Goal: Transaction & Acquisition: Purchase product/service

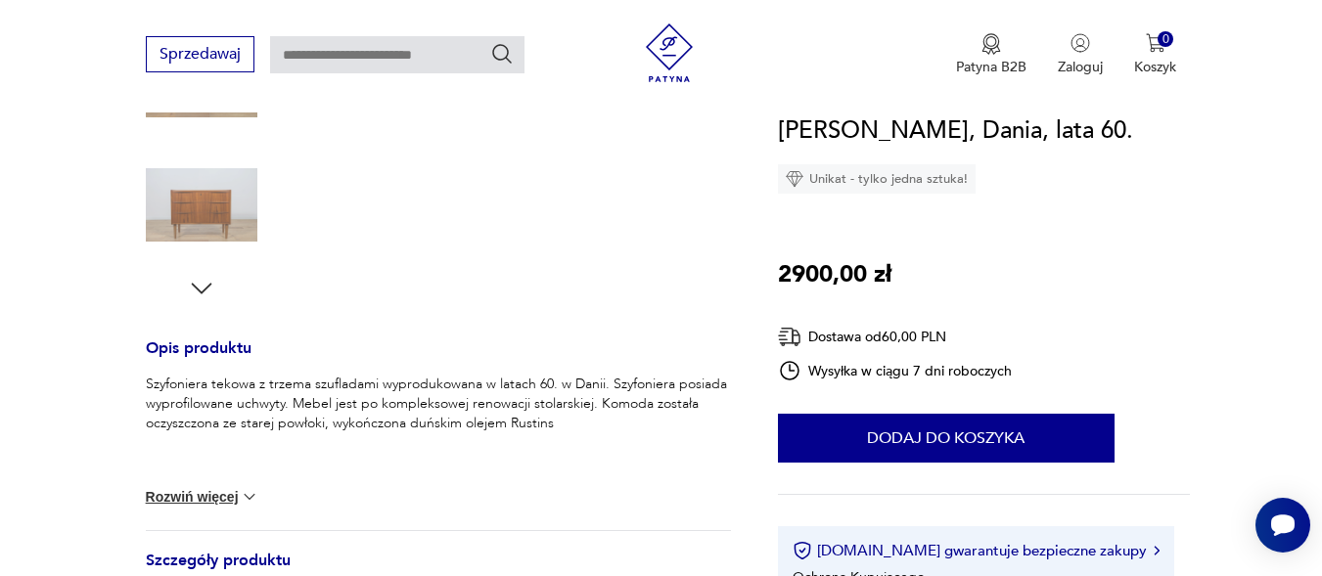
click at [214, 495] on button "Rozwiń więcej" at bounding box center [202, 497] width 113 height 20
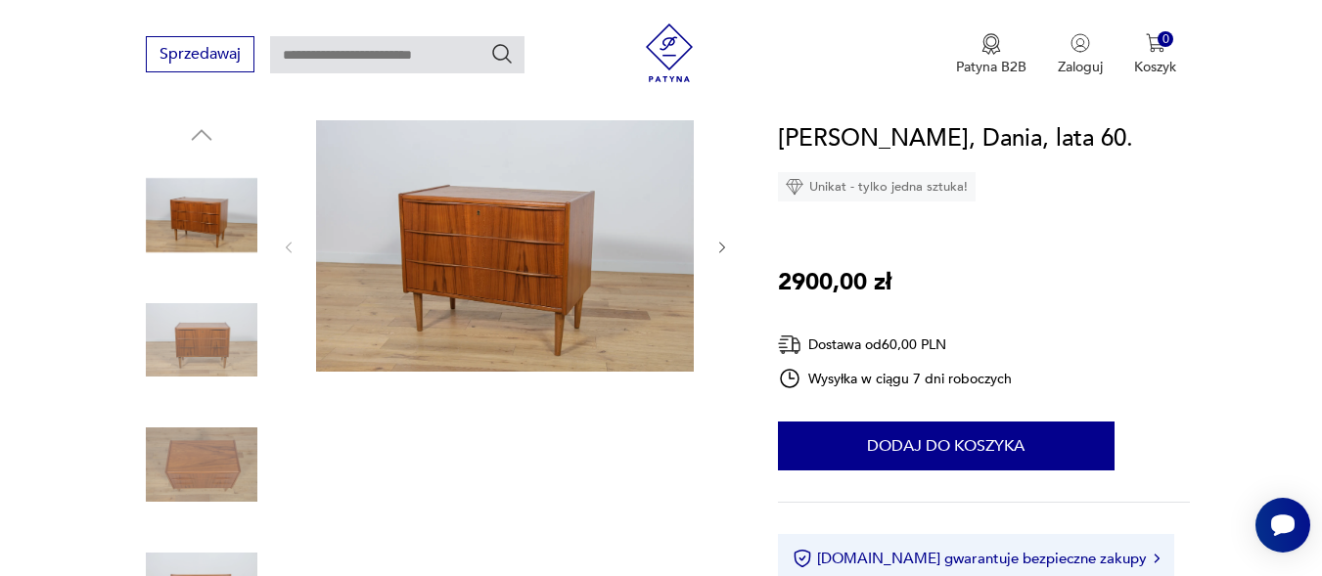
scroll to position [196, 0]
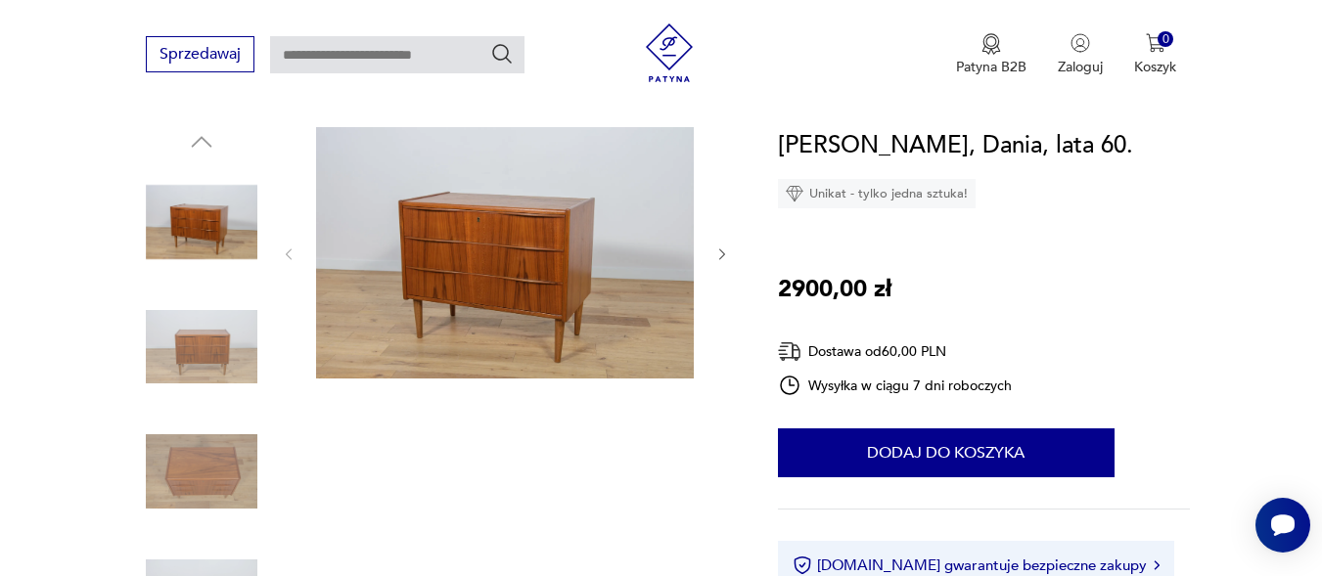
click at [532, 295] on img at bounding box center [505, 252] width 378 height 251
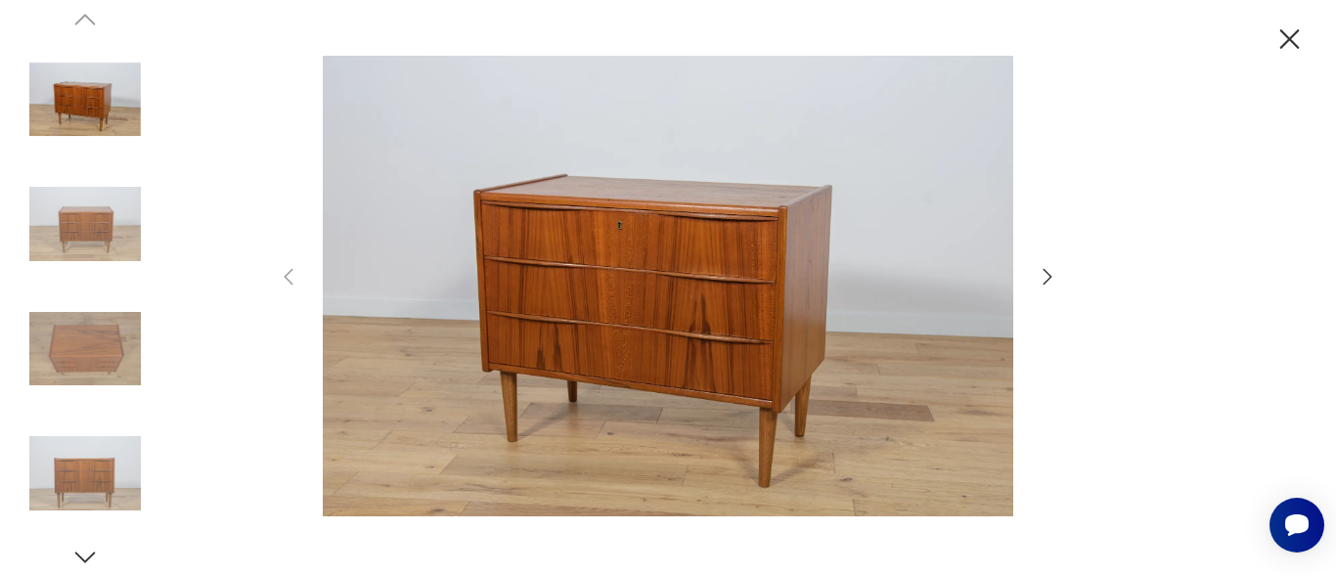
click at [1049, 279] on icon "button" at bounding box center [1047, 276] width 23 height 23
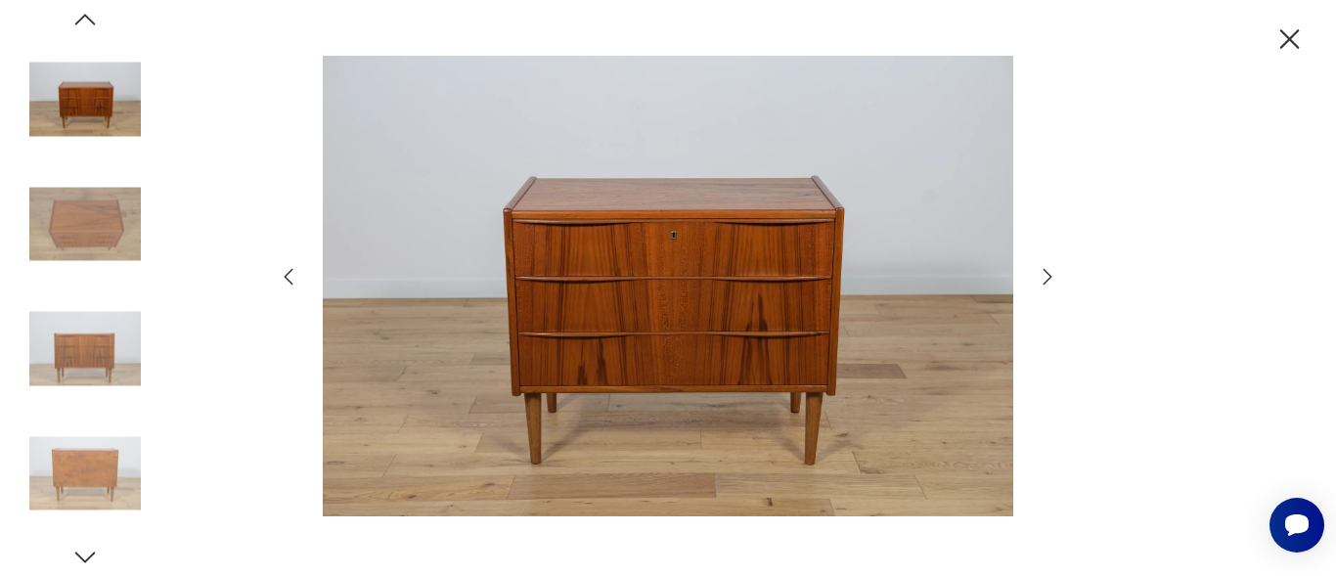
click at [1049, 279] on icon "button" at bounding box center [1048, 276] width 9 height 16
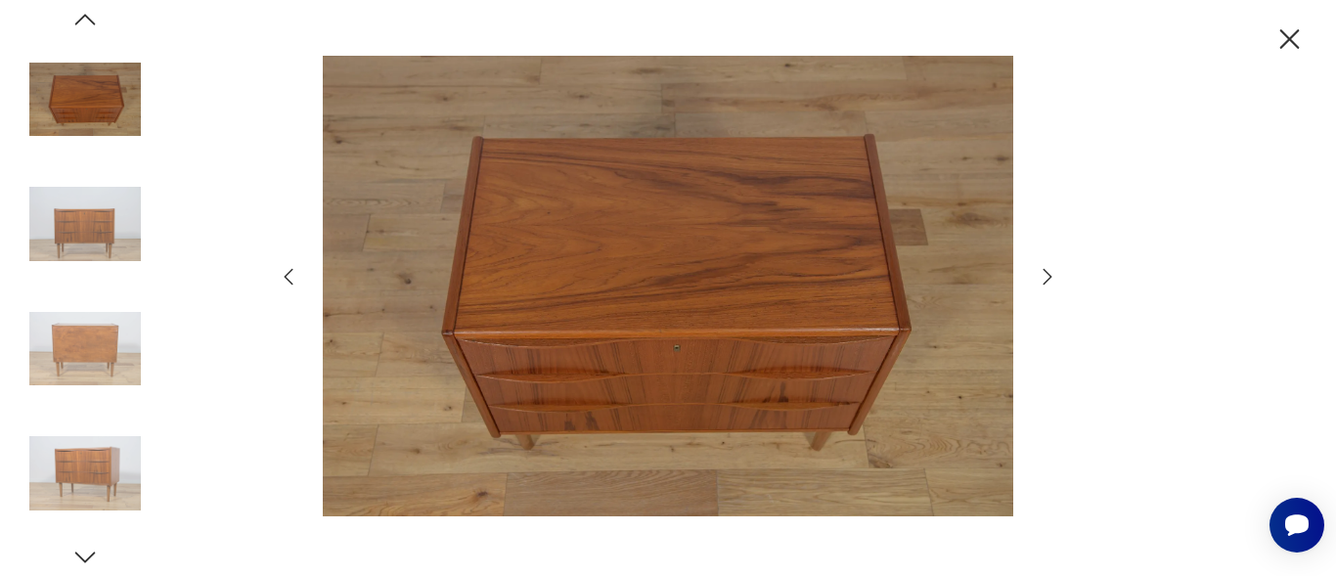
click at [1049, 279] on icon "button" at bounding box center [1048, 276] width 9 height 16
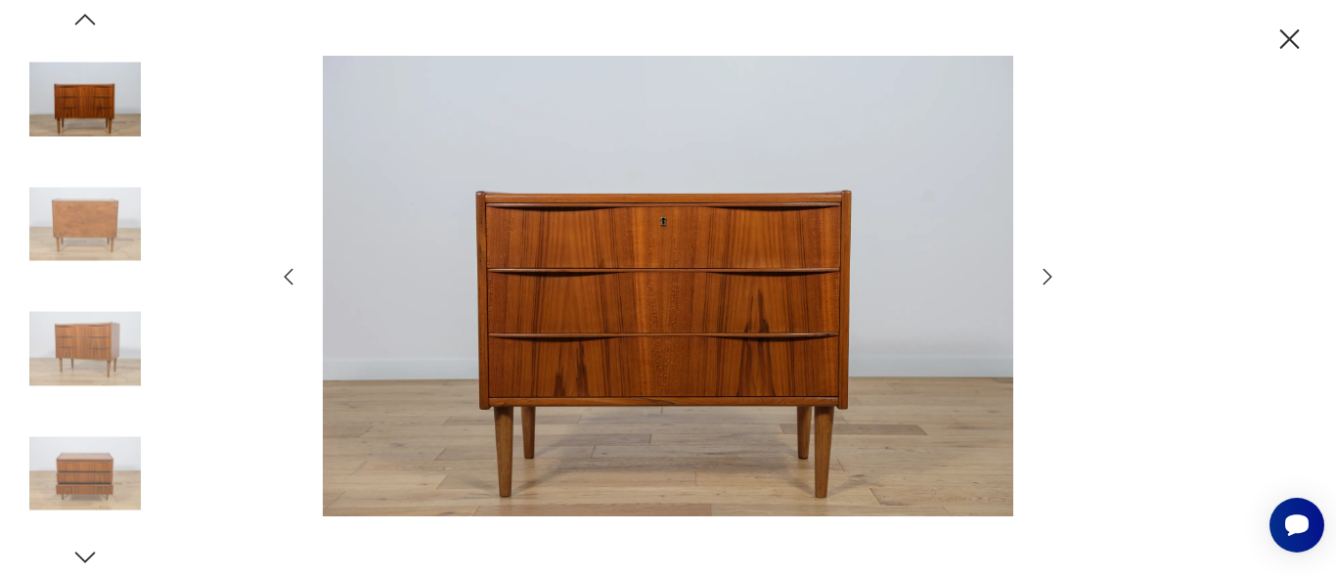
click at [1049, 279] on icon "button" at bounding box center [1048, 276] width 9 height 16
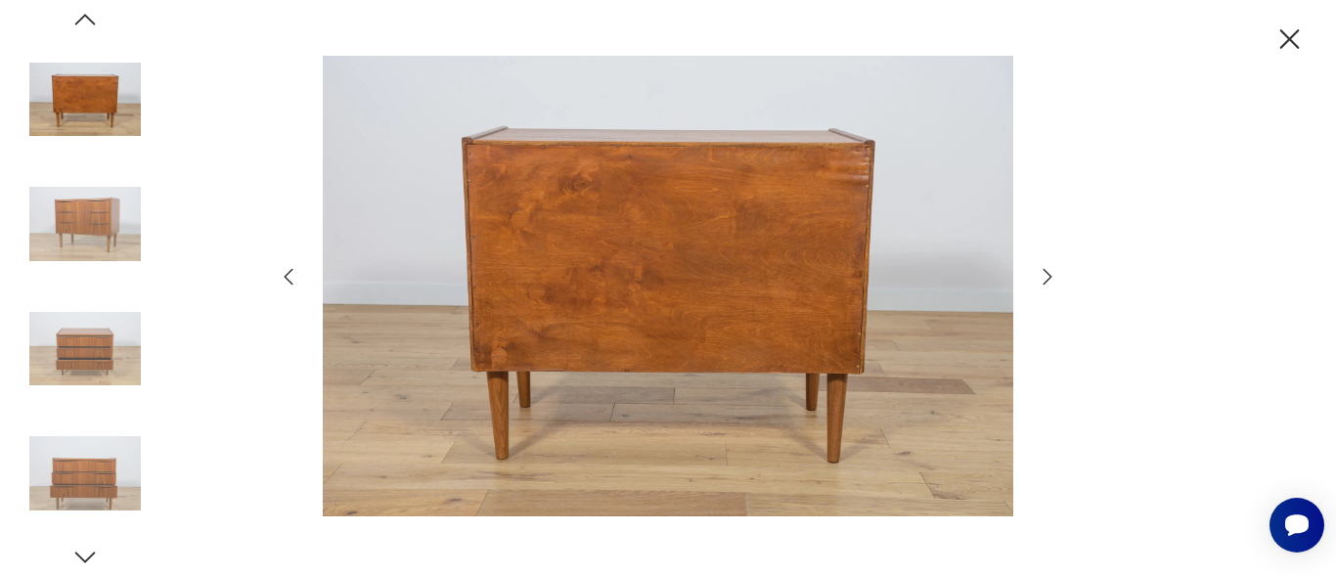
click at [1049, 279] on icon "button" at bounding box center [1048, 276] width 9 height 16
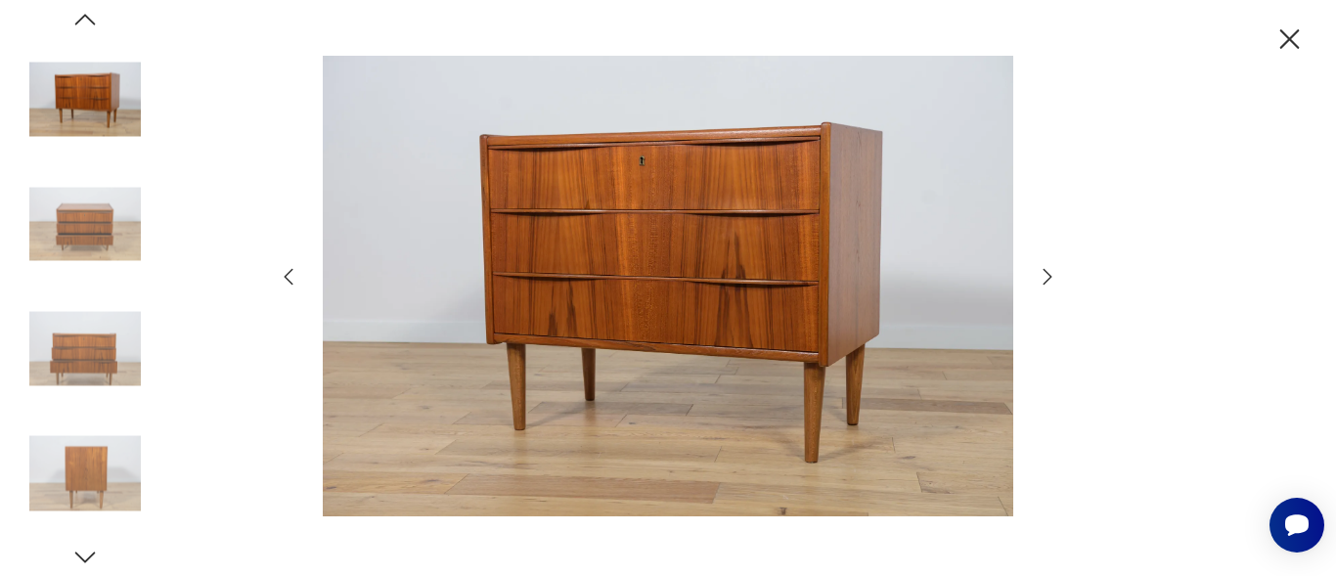
click at [1049, 279] on icon "button" at bounding box center [1048, 276] width 9 height 16
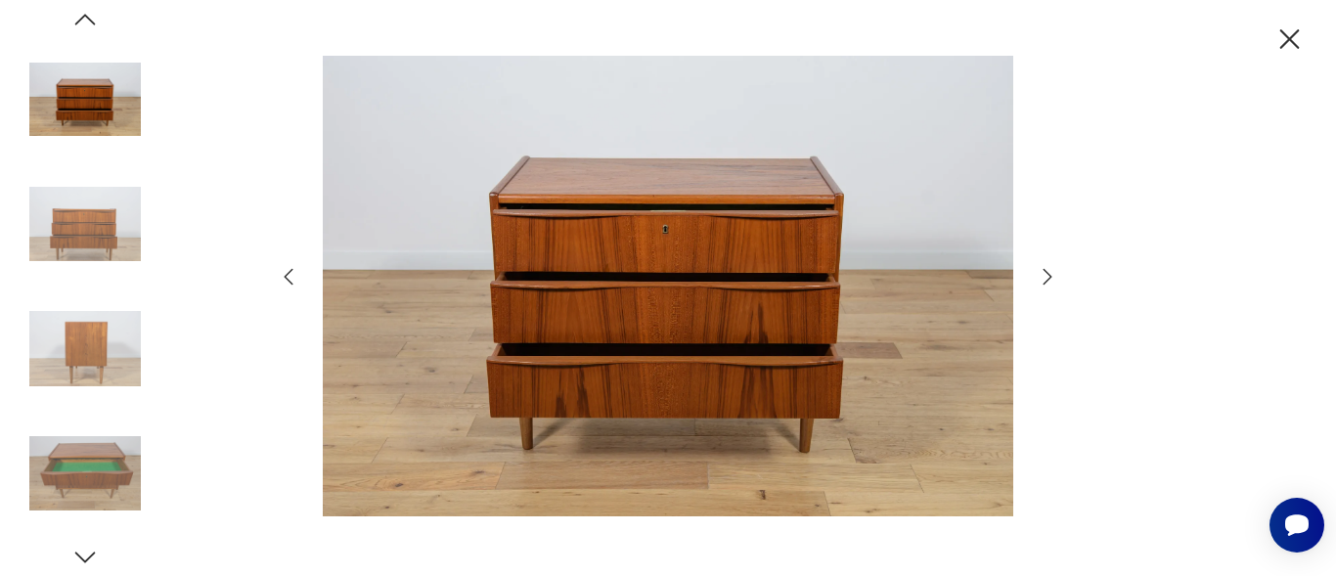
click at [1305, 40] on icon "button" at bounding box center [1290, 39] width 34 height 34
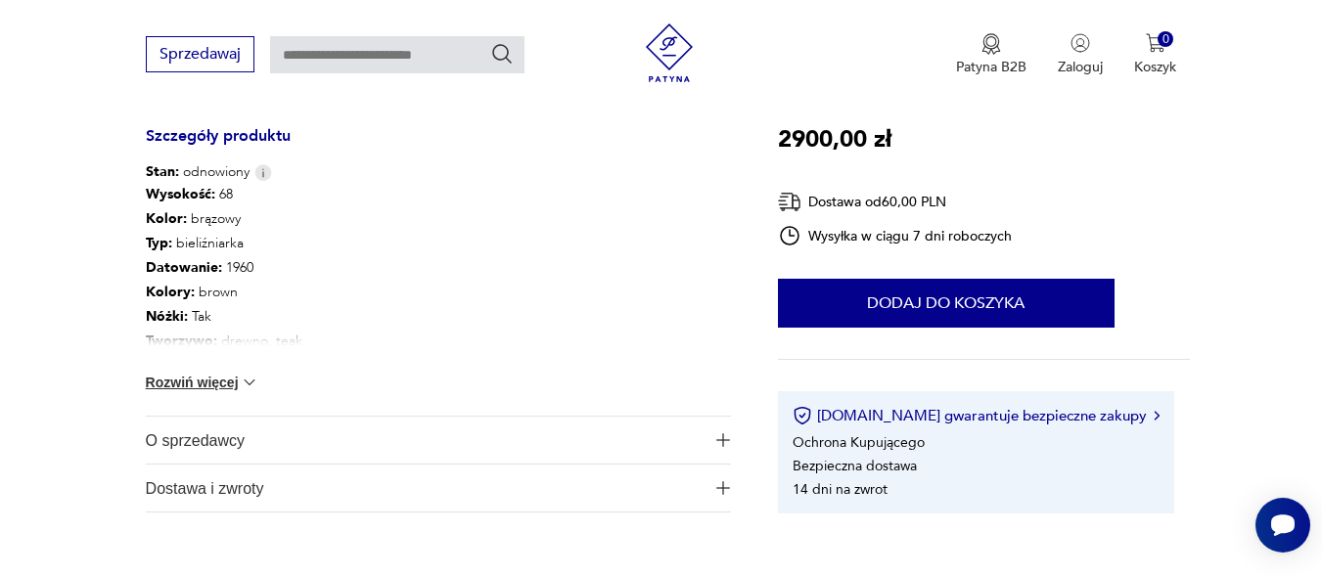
scroll to position [978, 0]
click at [228, 380] on button "Rozwiń więcej" at bounding box center [202, 382] width 113 height 20
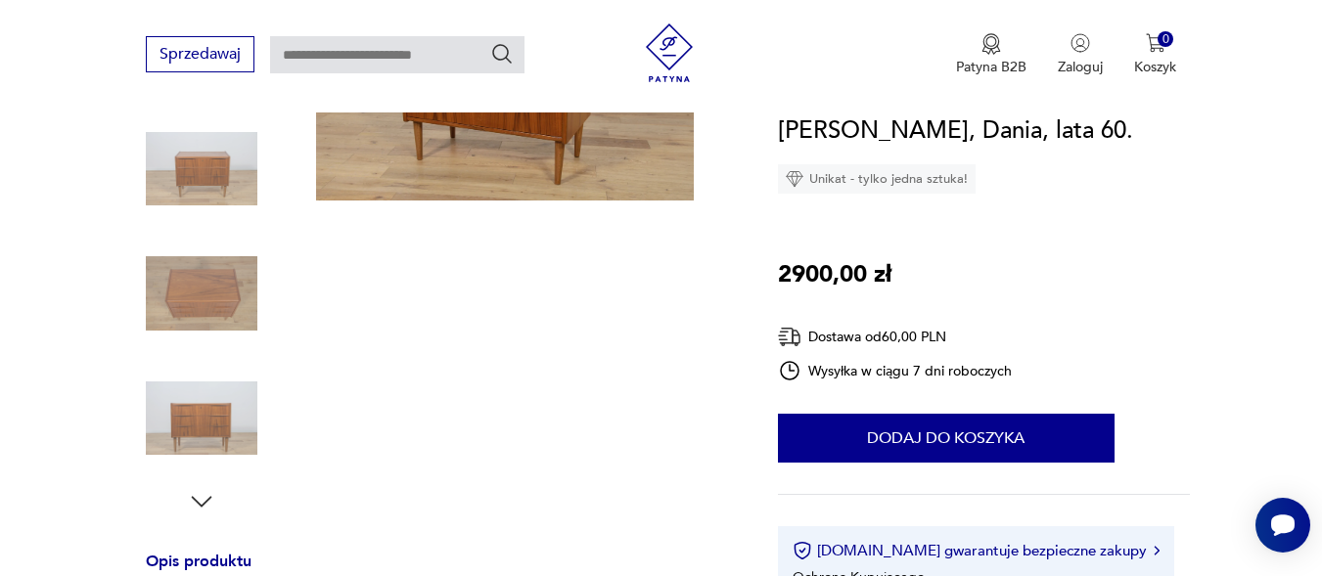
scroll to position [391, 0]
